Goal: Task Accomplishment & Management: Use online tool/utility

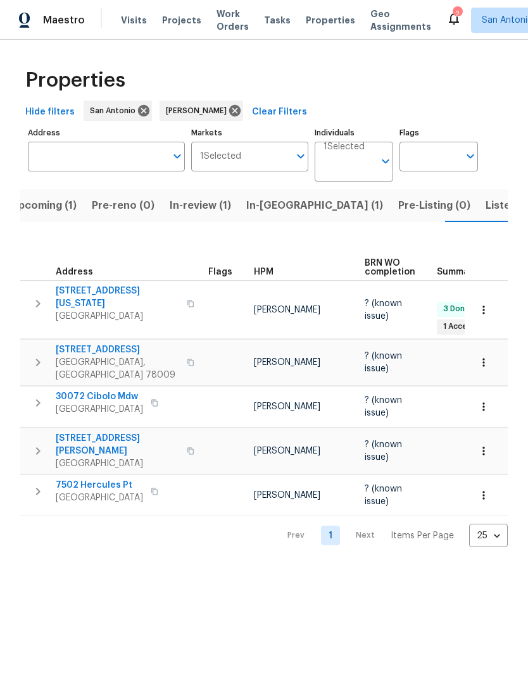
scroll to position [0, 17]
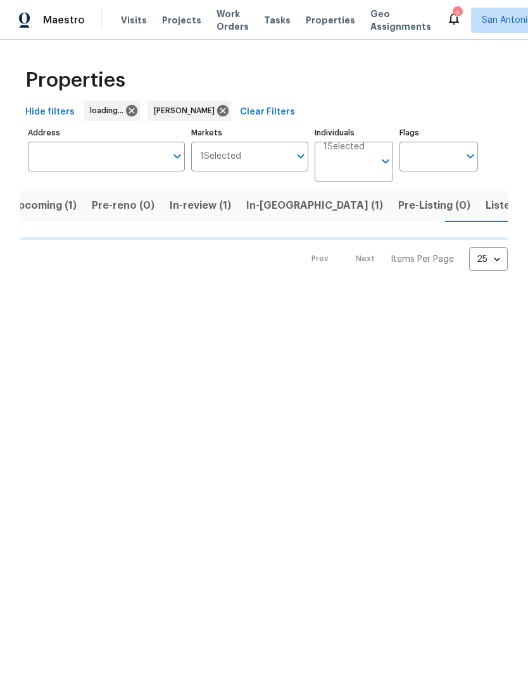
scroll to position [0, 17]
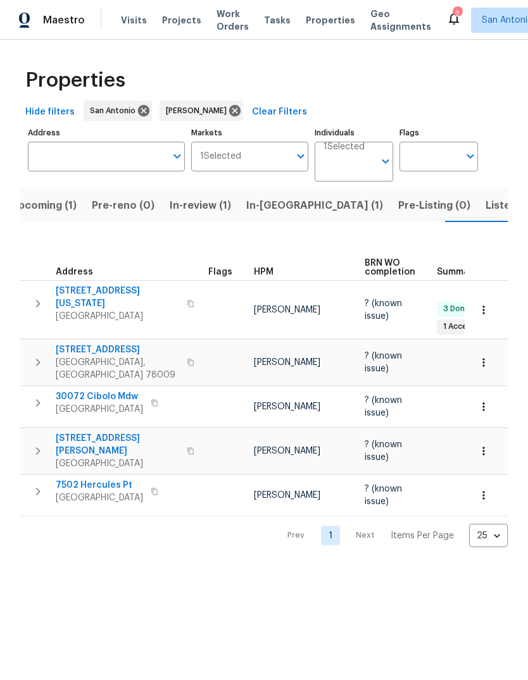
click at [189, 208] on span "In-review (1)" at bounding box center [200, 206] width 61 height 18
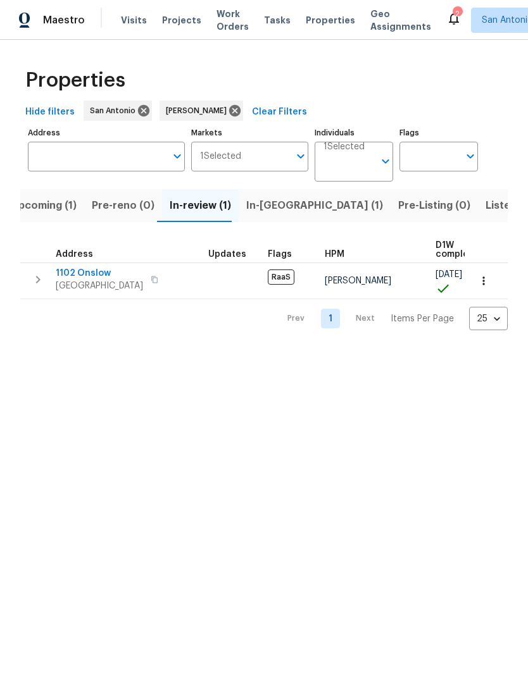
click at [90, 277] on span "1102 Onslow" at bounding box center [99, 273] width 87 height 13
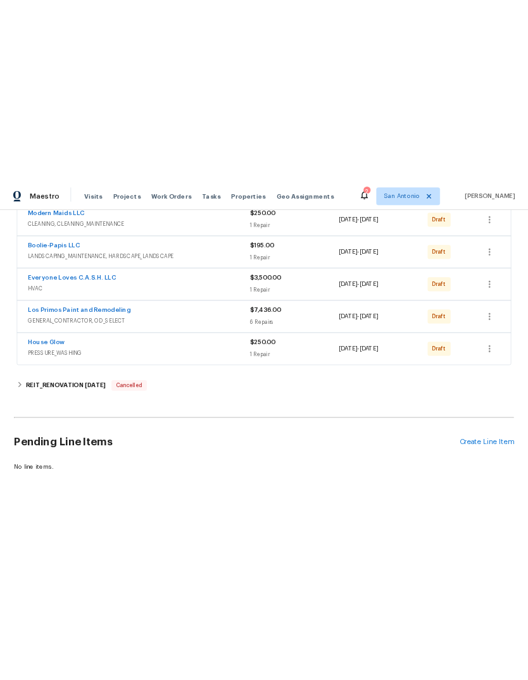
scroll to position [251, 0]
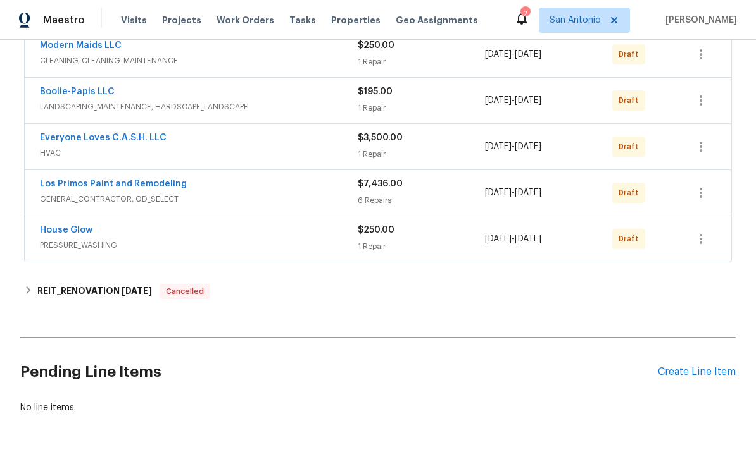
click at [527, 366] on div "Create Line Item" at bounding box center [696, 372] width 78 height 12
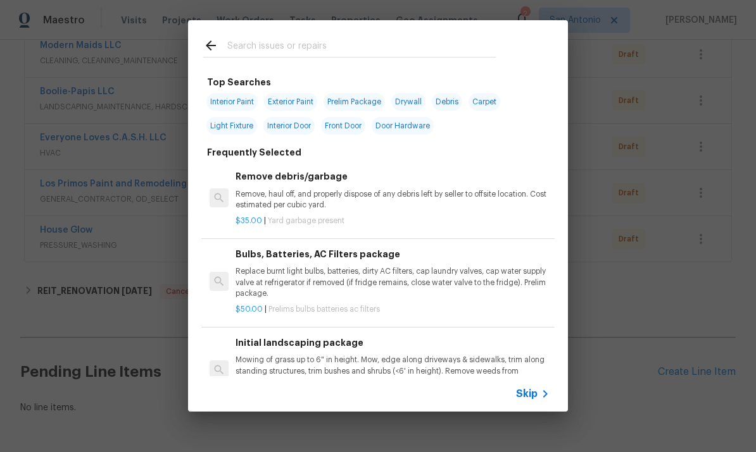
click at [527, 396] on span "Skip" at bounding box center [527, 394] width 22 height 13
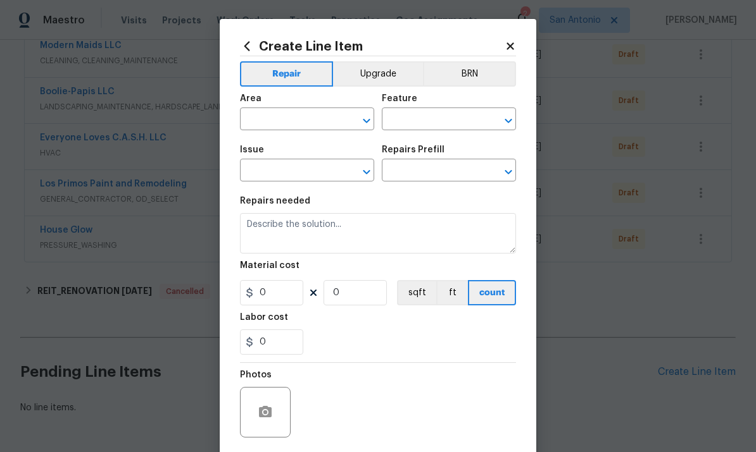
click at [291, 113] on input "text" at bounding box center [289, 121] width 99 height 20
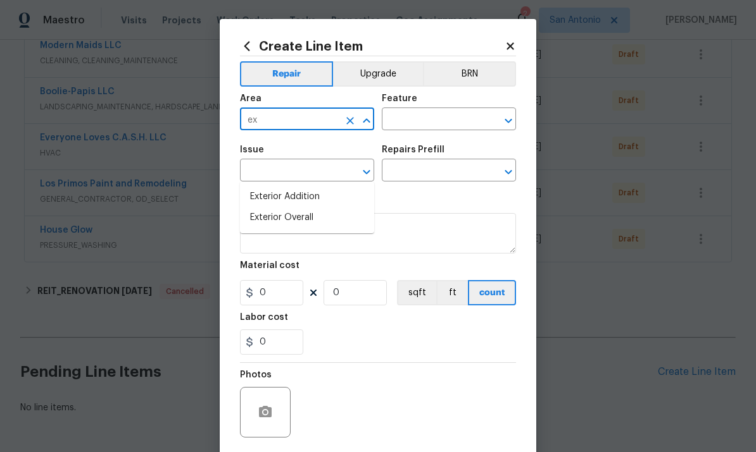
type input "e"
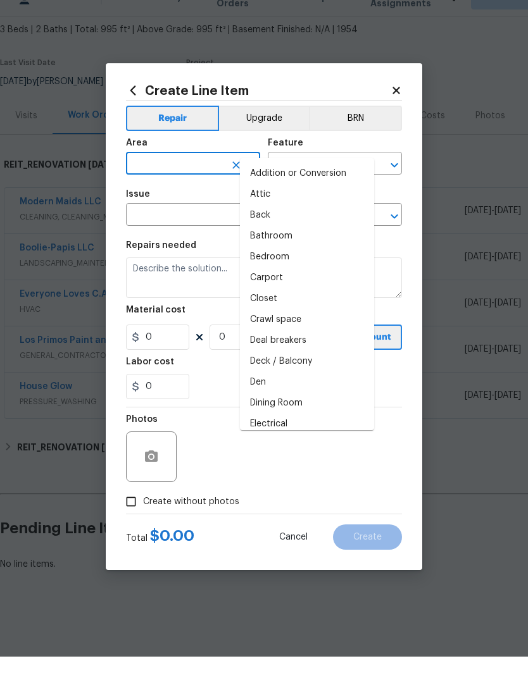
scroll to position [23, 0]
